Goal: Task Accomplishment & Management: Manage account settings

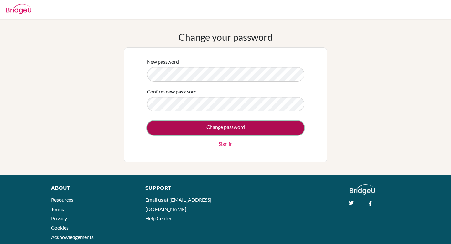
click at [157, 126] on input "Change password" at bounding box center [225, 128] width 157 height 14
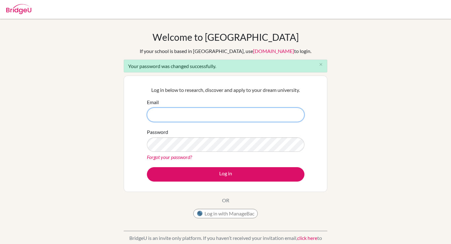
click at [174, 115] on input "Email" at bounding box center [225, 114] width 157 height 14
type input "lbruno@students.cesegypt.com"
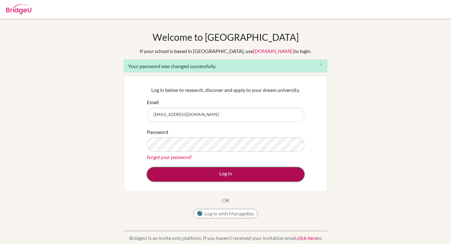
click at [186, 176] on button "Log in" at bounding box center [225, 174] width 157 height 14
